Goal: Task Accomplishment & Management: Use online tool/utility

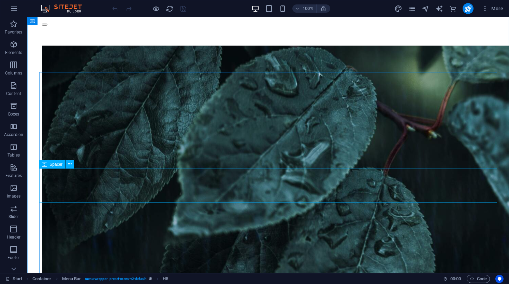
scroll to position [113, 0]
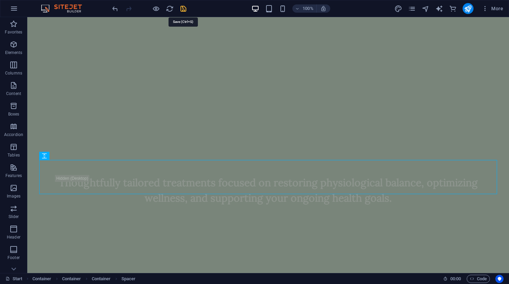
click at [184, 9] on icon "save" at bounding box center [184, 9] width 8 height 8
click at [466, 10] on icon "publish" at bounding box center [468, 9] width 8 height 8
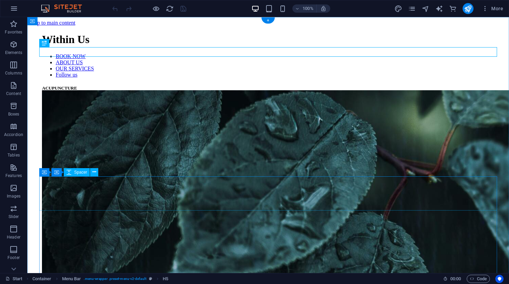
scroll to position [65, 0]
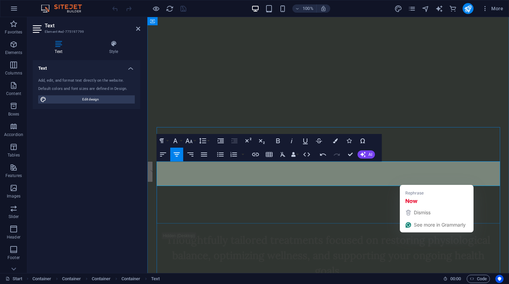
drag, startPoint x: 331, startPoint y: 177, endPoint x: 442, endPoint y: 181, distance: 111.0
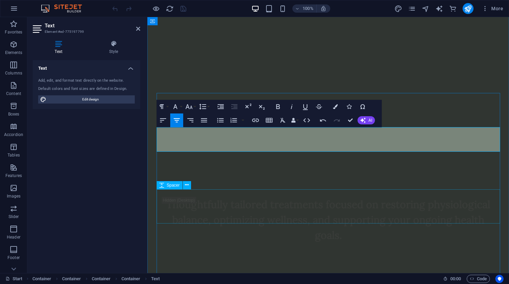
scroll to position [101, 0]
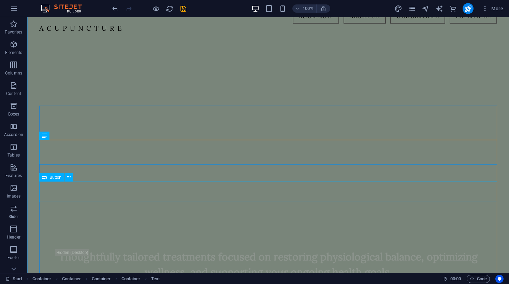
scroll to position [3, 0]
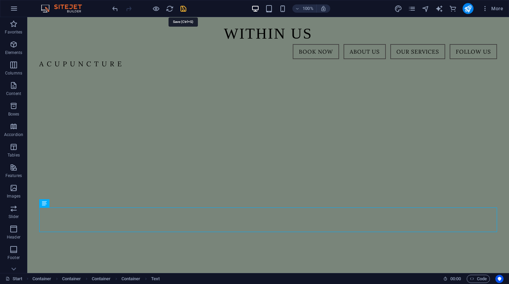
click at [183, 9] on icon "save" at bounding box center [184, 9] width 8 height 8
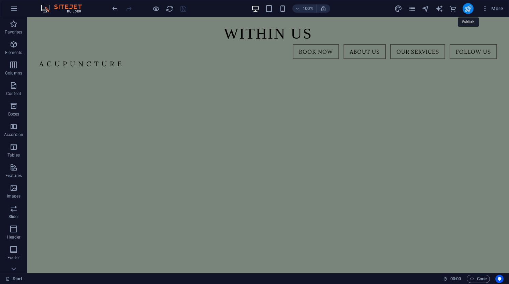
click at [468, 7] on icon "publish" at bounding box center [468, 9] width 8 height 8
